Goal: Check status: Check status

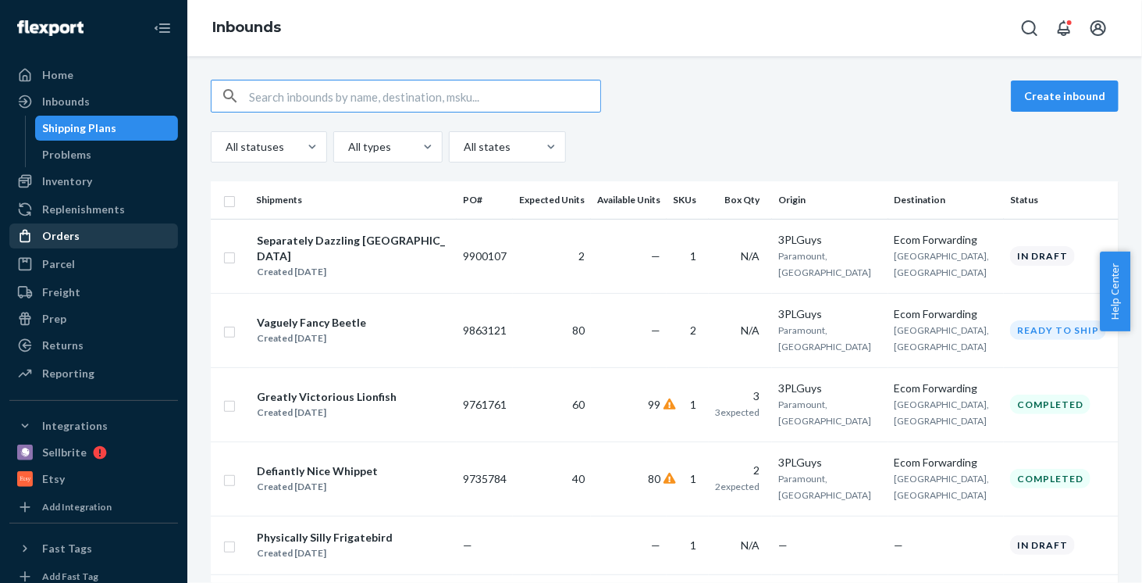
click at [98, 242] on div "Orders" at bounding box center [94, 236] width 166 height 22
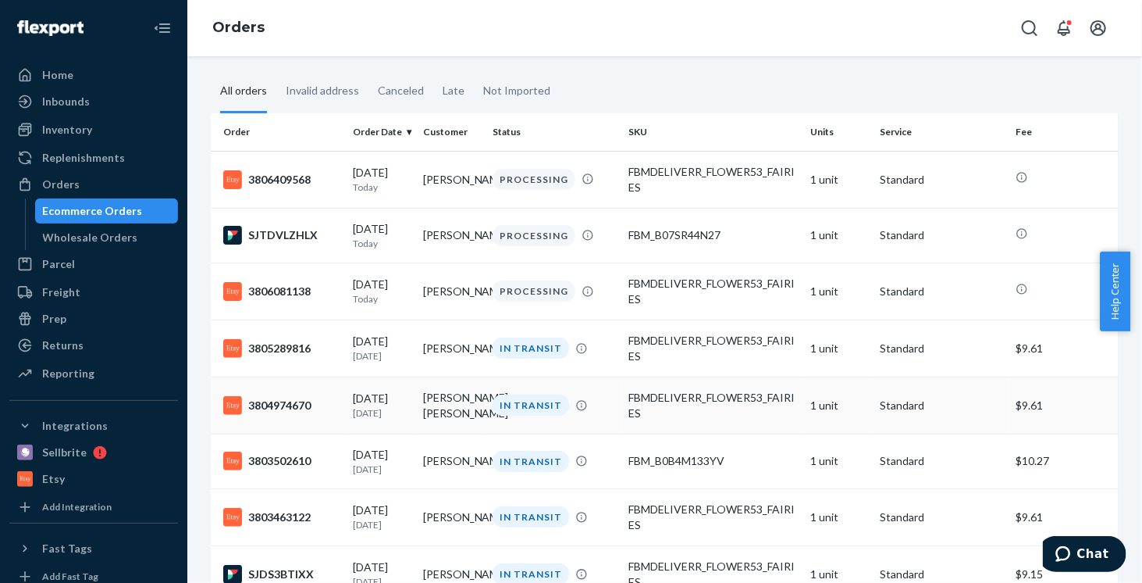
scroll to position [156, 0]
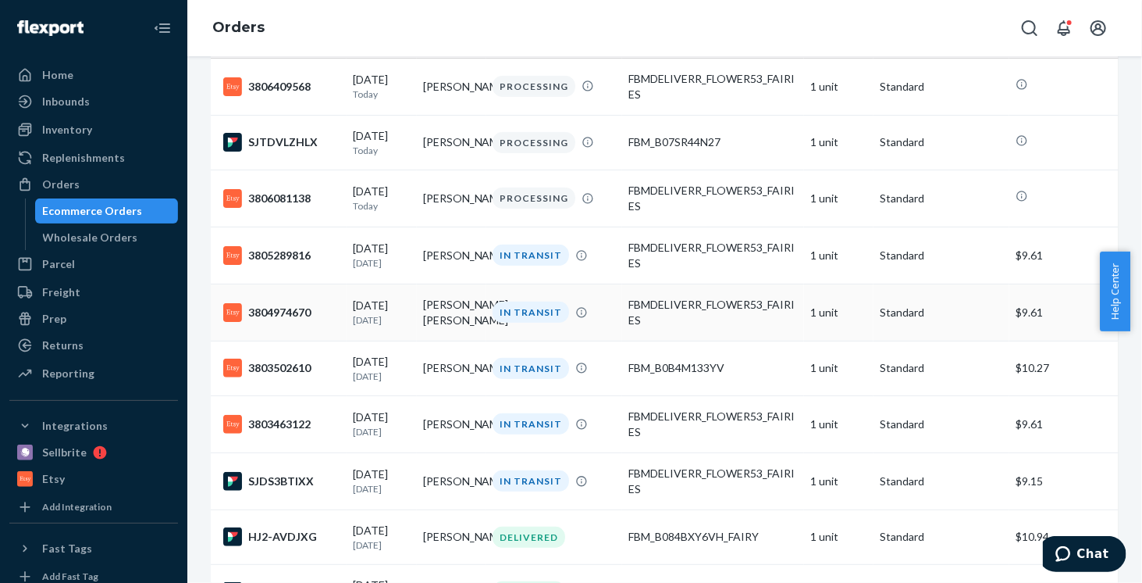
click at [451, 318] on td "[PERSON_NAME] [PERSON_NAME]" at bounding box center [451, 311] width 69 height 57
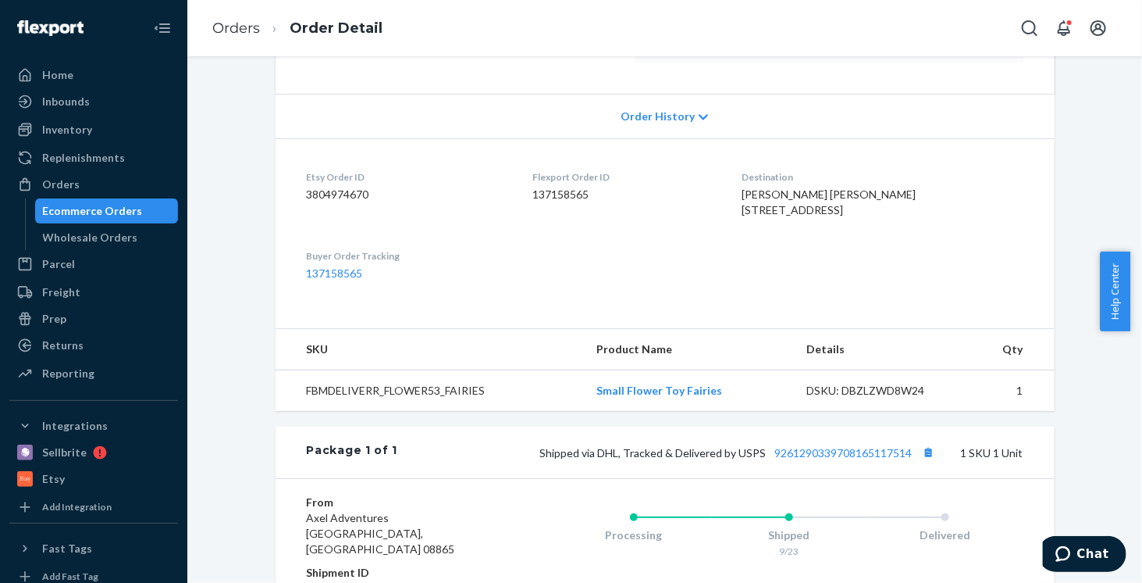
scroll to position [390, 0]
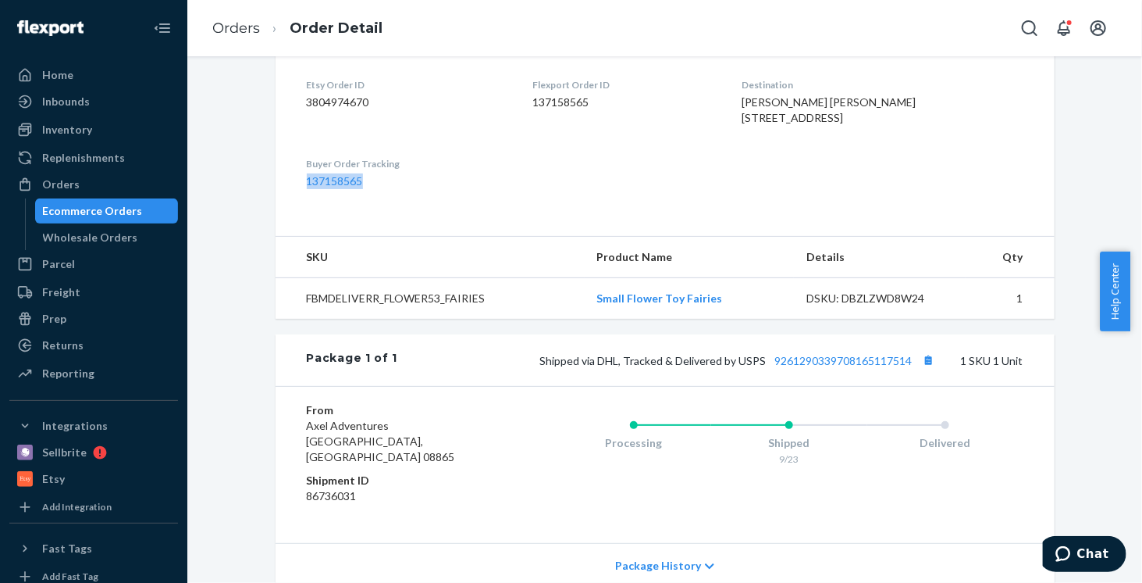
drag, startPoint x: 366, startPoint y: 210, endPoint x: 295, endPoint y: 210, distance: 71.1
click at [295, 210] on dl "Etsy Order ID 3804974670 Flexport Order ID 137158565 Destination [PERSON_NAME] …" at bounding box center [665, 133] width 779 height 174
copy link "137158565"
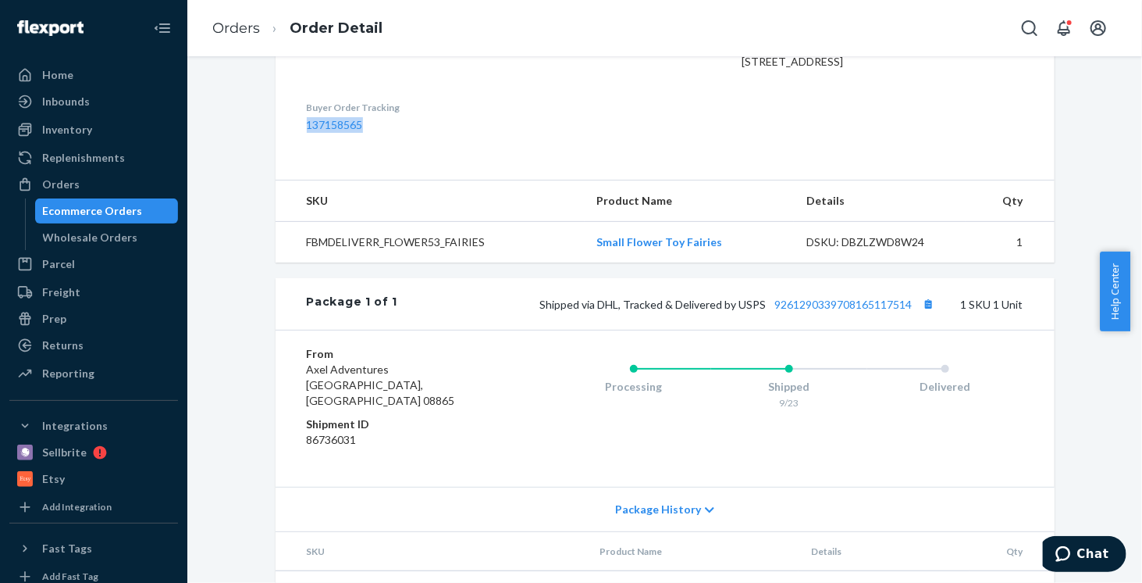
scroll to position [469, 0]
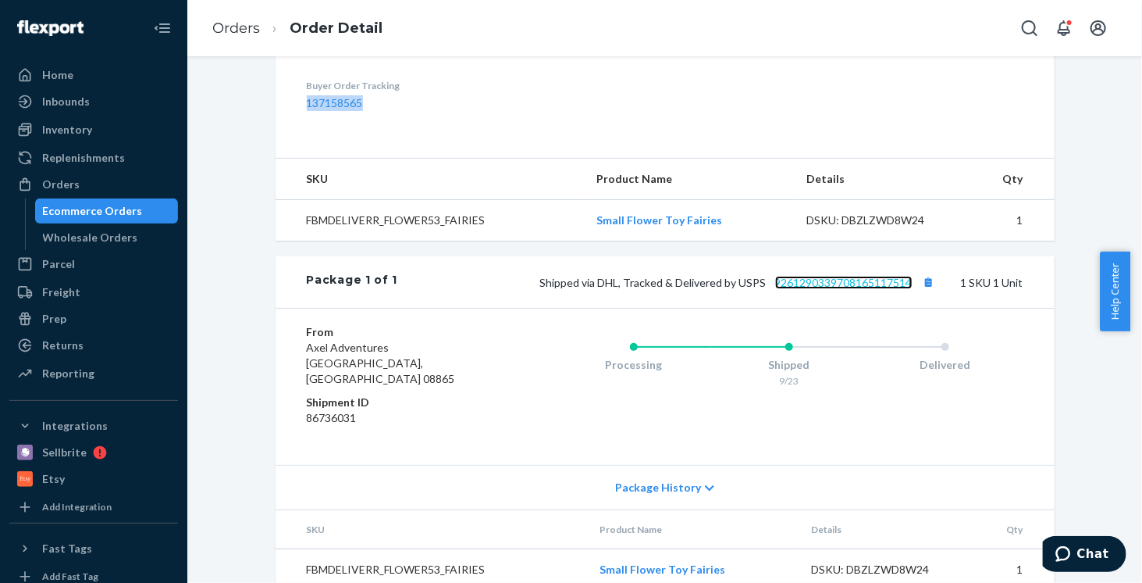
click at [798, 289] on link "9261290339708165117514" at bounding box center [843, 282] width 137 height 13
